Goal: Communication & Community: Connect with others

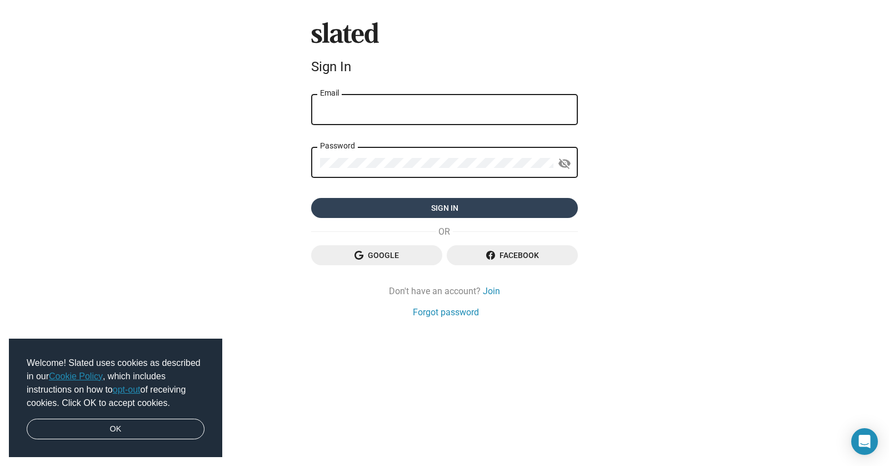
type input "[EMAIL_ADDRESS][DOMAIN_NAME]"
click at [483, 211] on span "Sign in" at bounding box center [444, 208] width 249 height 20
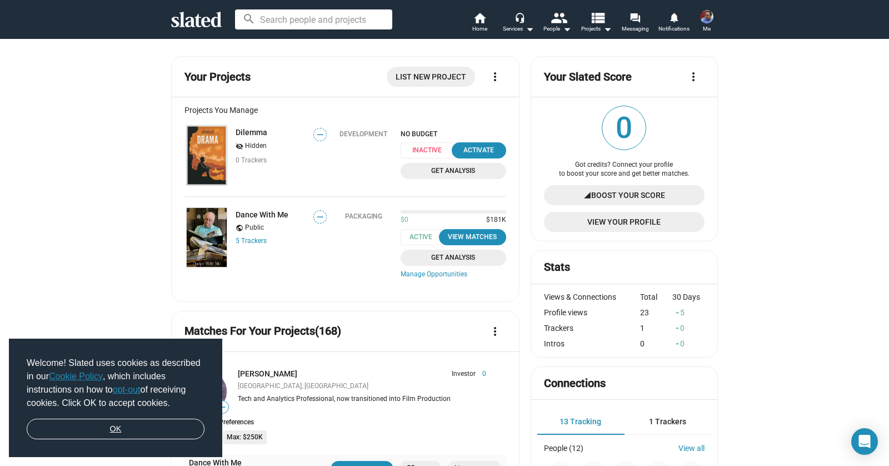
click at [163, 427] on link "OK" at bounding box center [116, 428] width 178 height 21
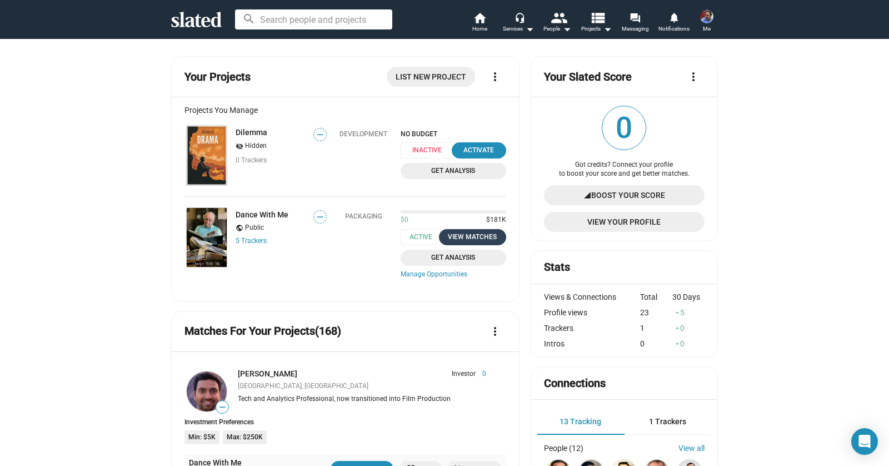
click at [469, 238] on div "View Matches" at bounding box center [473, 237] width 54 height 12
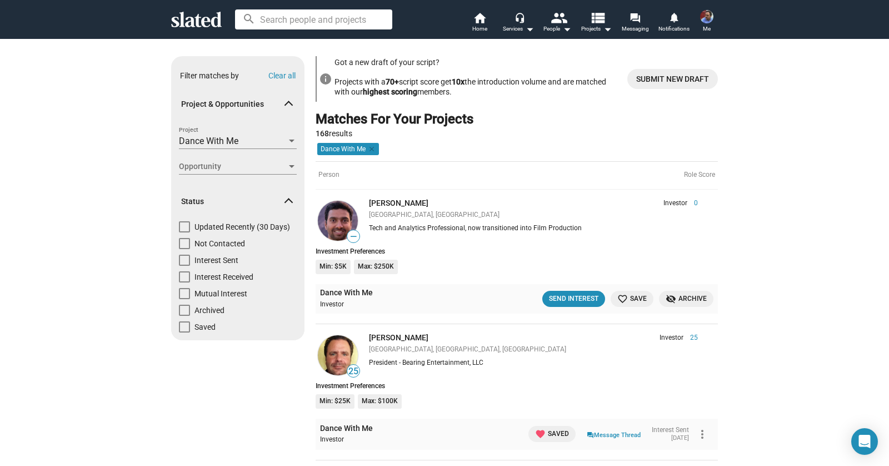
click at [239, 242] on span "Not Contacted" at bounding box center [219, 243] width 51 height 11
click at [184, 249] on input "Not Contacted" at bounding box center [184, 249] width 1 height 1
checkbox input "true"
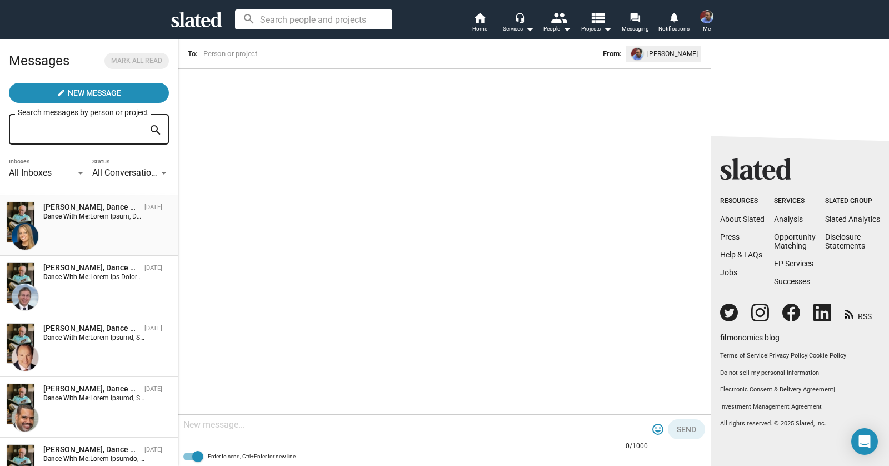
click at [83, 207] on div "Kelly Landreth, Dance With Me" at bounding box center [91, 207] width 97 height 11
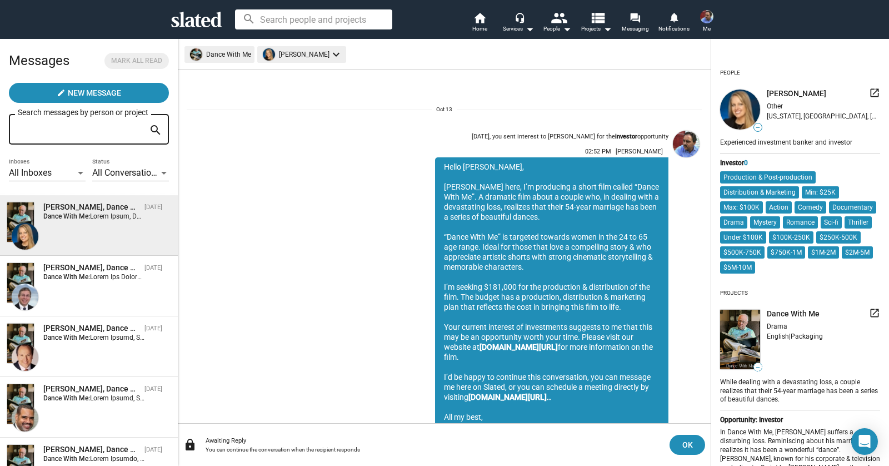
scroll to position [52, 0]
